Goal: Register for event/course

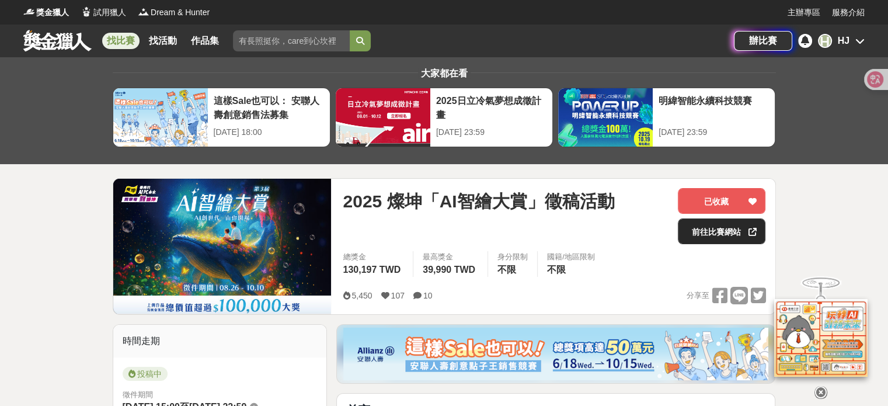
click at [738, 234] on link "前往比賽網站" at bounding box center [722, 231] width 88 height 26
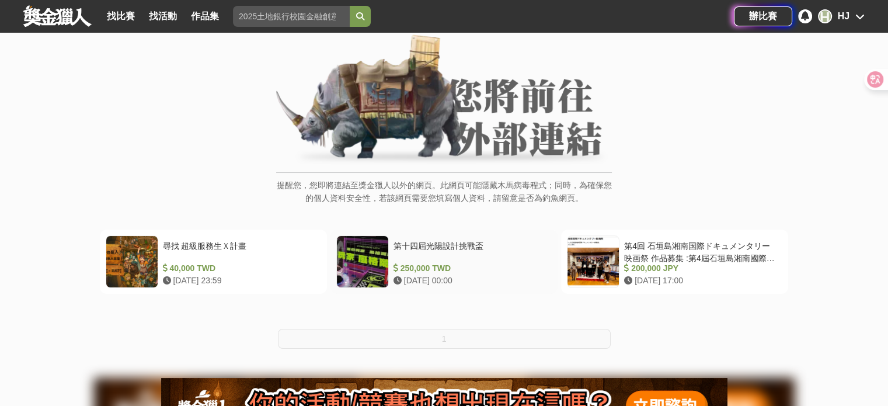
scroll to position [117, 0]
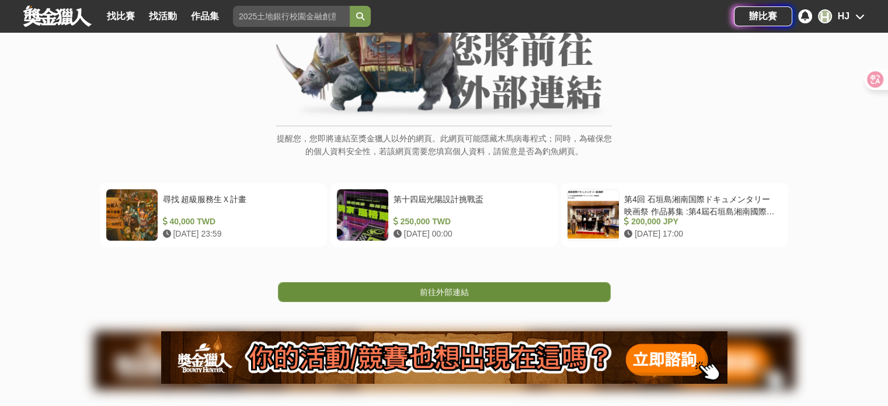
click at [399, 296] on link "前往外部連結" at bounding box center [444, 292] width 333 height 20
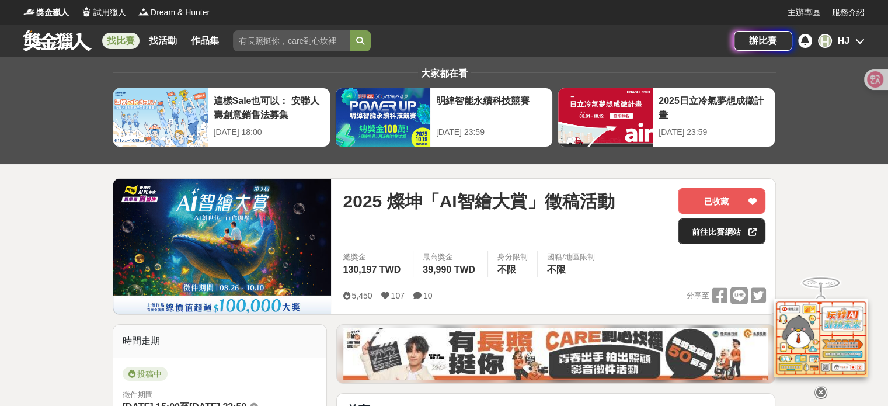
click at [700, 225] on link "前往比賽網站" at bounding box center [722, 231] width 88 height 26
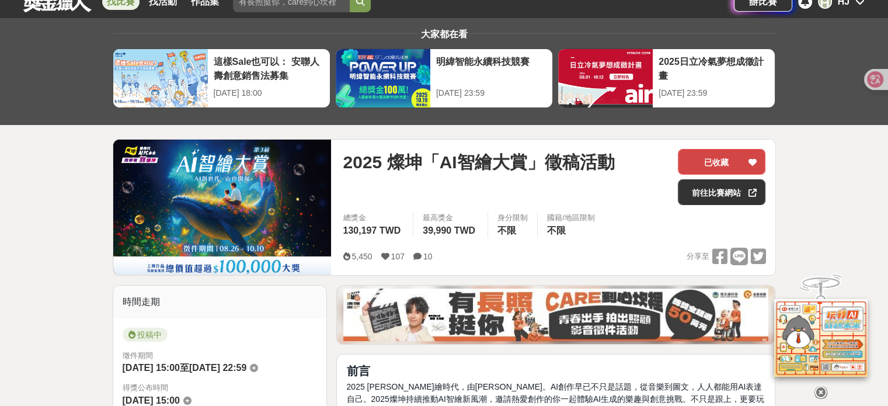
scroll to position [117, 0]
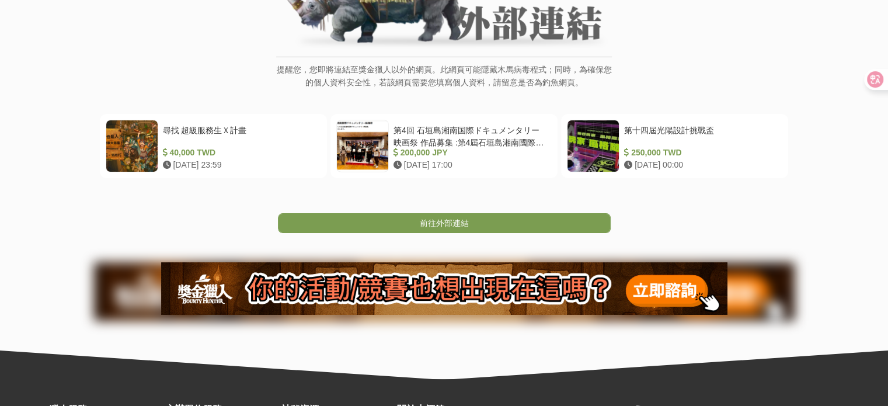
scroll to position [233, 0]
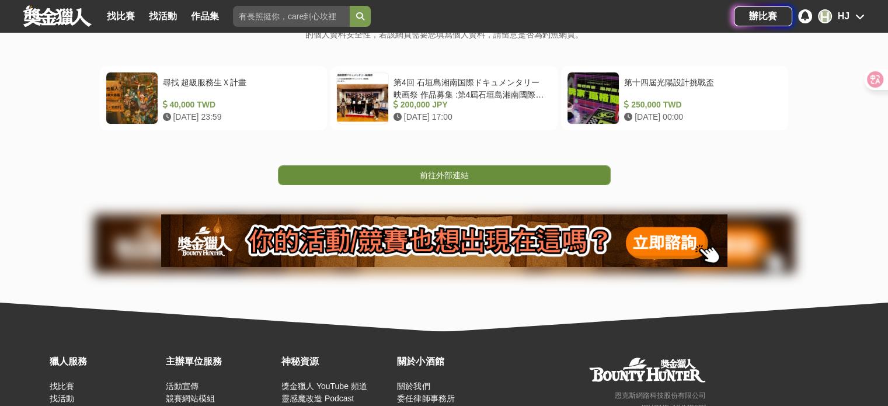
click at [514, 173] on link "前往外部連結" at bounding box center [444, 175] width 333 height 20
